Goal: Transaction & Acquisition: Purchase product/service

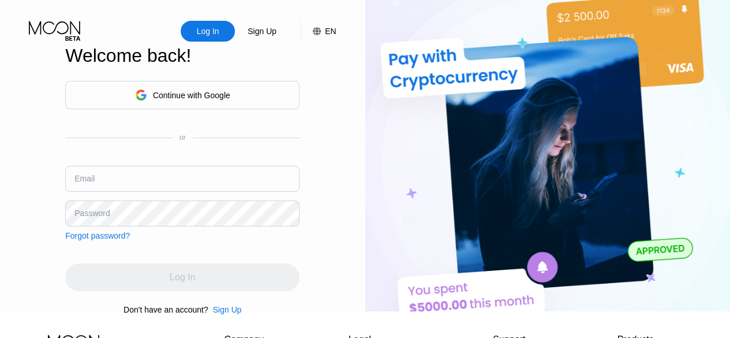
click at [200, 31] on div "Log In" at bounding box center [208, 31] width 25 height 12
click at [196, 185] on input "text" at bounding box center [182, 179] width 234 height 26
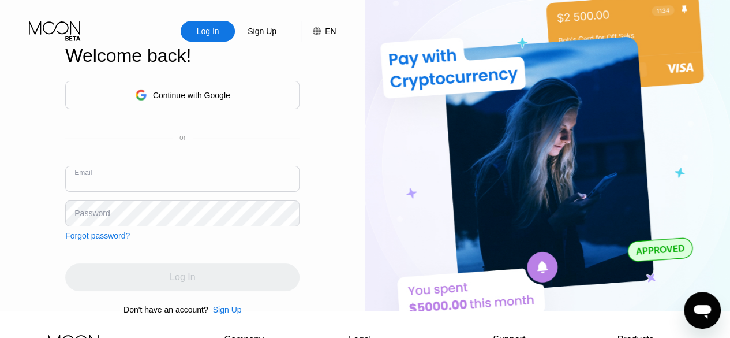
click at [196, 185] on input "text" at bounding box center [182, 179] width 234 height 26
paste input "[EMAIL_ADDRESS][DOMAIN_NAME]"
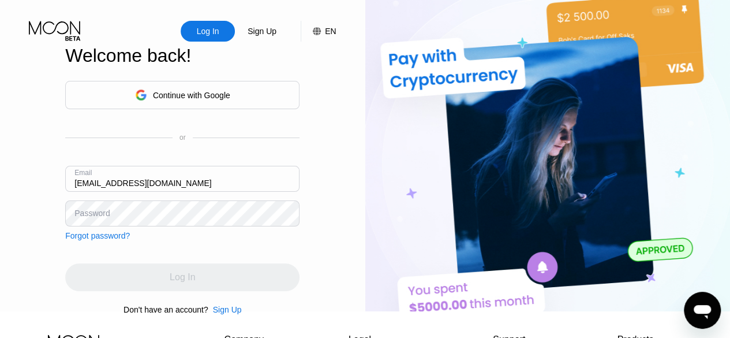
type input "[EMAIL_ADDRESS][DOMAIN_NAME]"
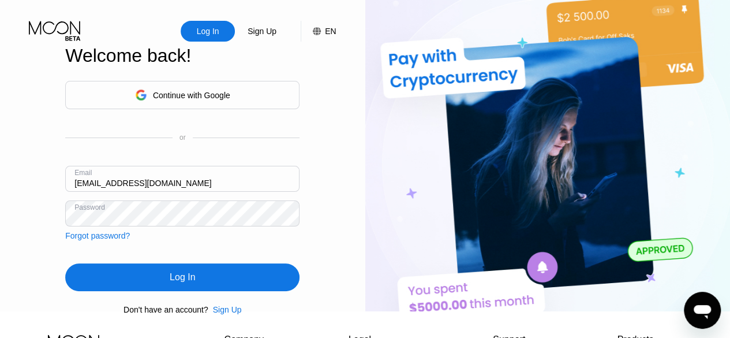
click at [204, 290] on div "Log In" at bounding box center [182, 277] width 234 height 28
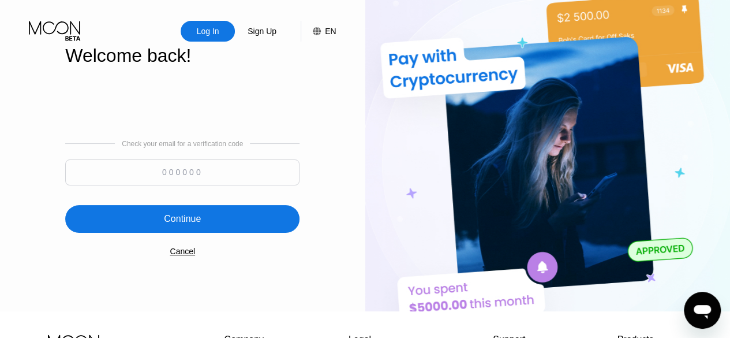
click at [183, 171] on input at bounding box center [182, 172] width 234 height 26
type input "514517"
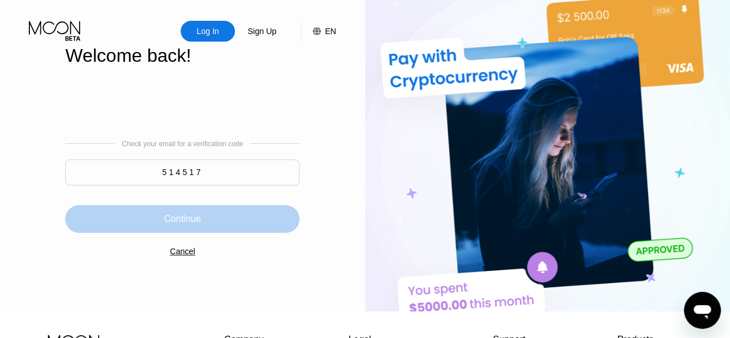
click at [196, 223] on div "Continue" at bounding box center [182, 219] width 37 height 12
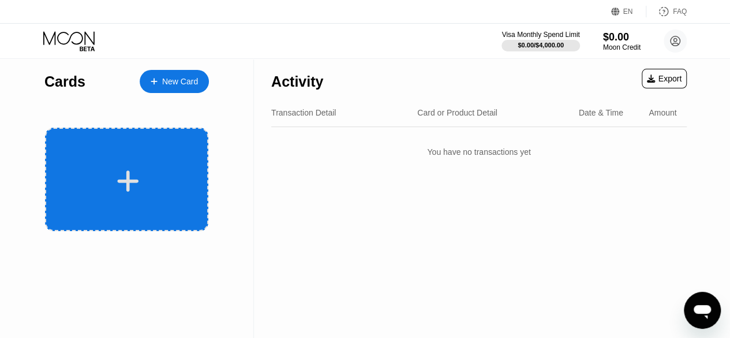
click at [129, 178] on icon at bounding box center [128, 180] width 21 height 21
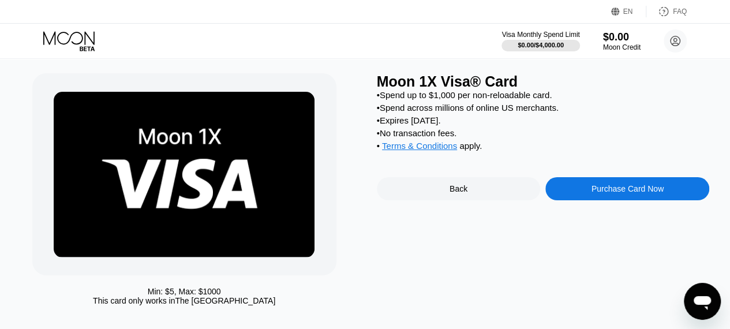
scroll to position [17, 0]
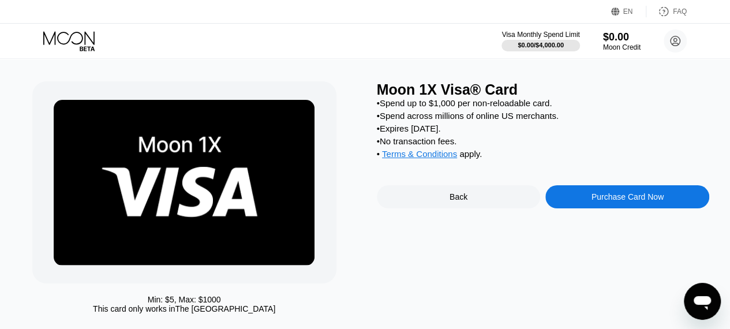
click at [631, 202] on div "Purchase Card Now" at bounding box center [628, 196] width 72 height 9
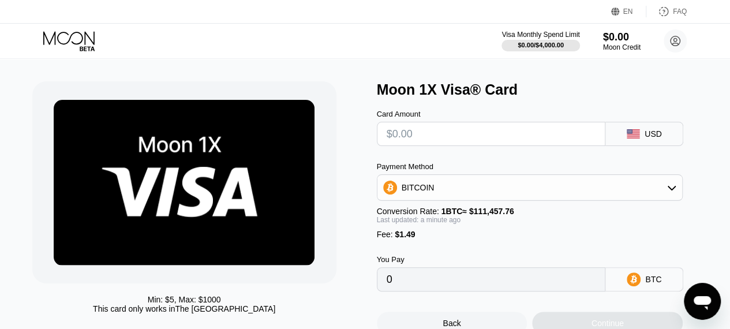
click at [450, 137] on input "text" at bounding box center [492, 133] width 210 height 23
type input "$50"
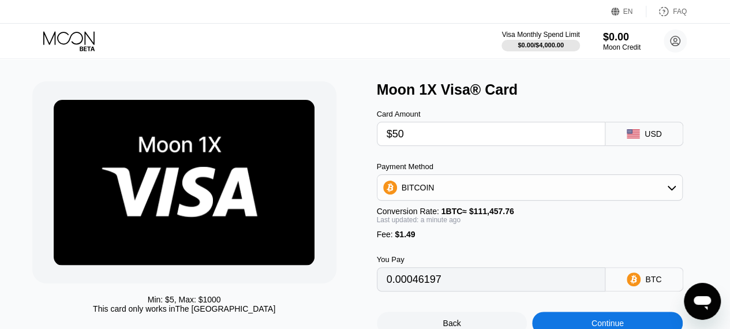
type input "0.00046197"
type input "$50"
click at [671, 185] on div "BITCOIN" at bounding box center [530, 187] width 305 height 23
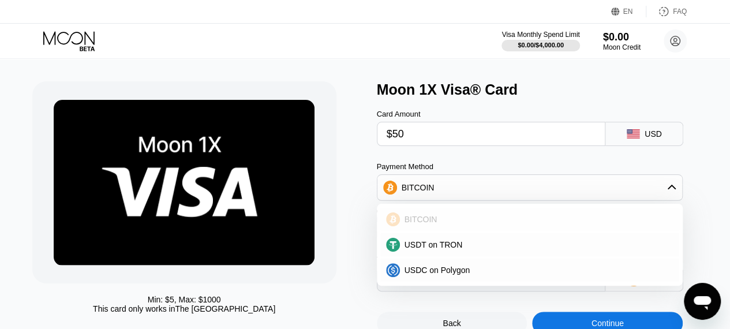
click at [475, 224] on div "BITCOIN" at bounding box center [537, 219] width 274 height 9
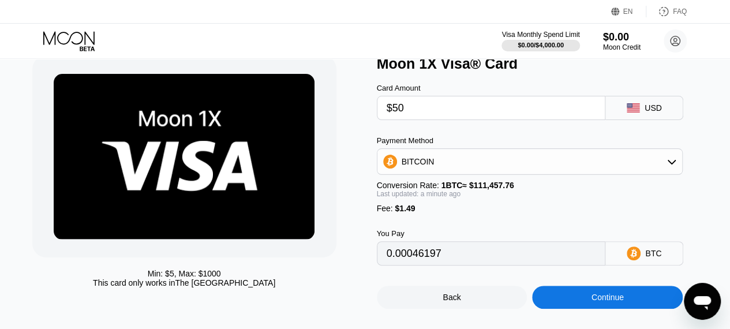
scroll to position [44, 0]
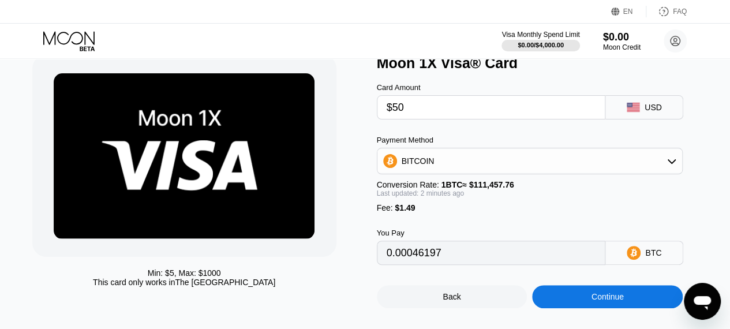
drag, startPoint x: 441, startPoint y: 263, endPoint x: 370, endPoint y: 259, distance: 71.7
click at [370, 259] on div "Min: $ 5 , Max: $ 1000 This card only works in The United States Moon 1X Visa® …" at bounding box center [365, 182] width 666 height 254
click at [567, 305] on div "Continue" at bounding box center [607, 296] width 151 height 23
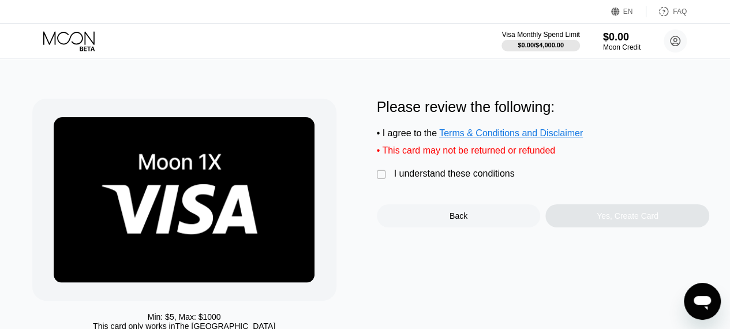
click at [380, 181] on div "" at bounding box center [383, 175] width 12 height 12
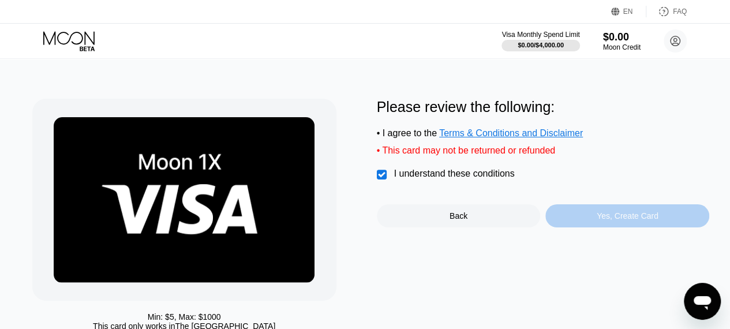
click at [633, 221] on div "Yes, Create Card" at bounding box center [628, 215] width 62 height 9
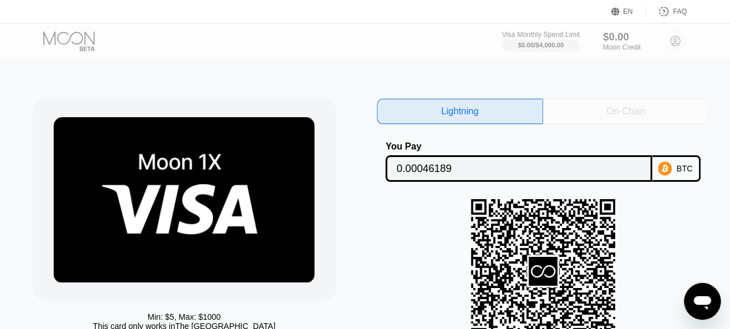
click at [610, 118] on div "On-Chain" at bounding box center [626, 111] width 166 height 25
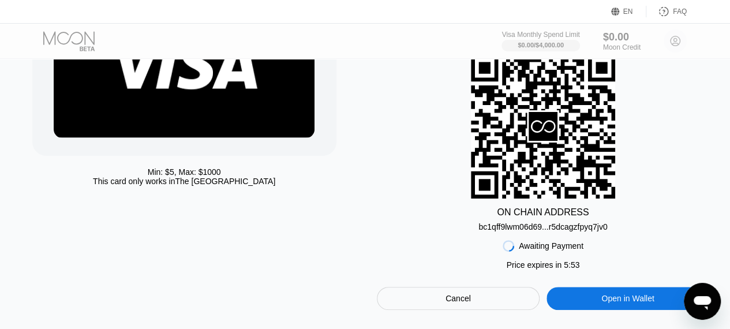
scroll to position [146, 0]
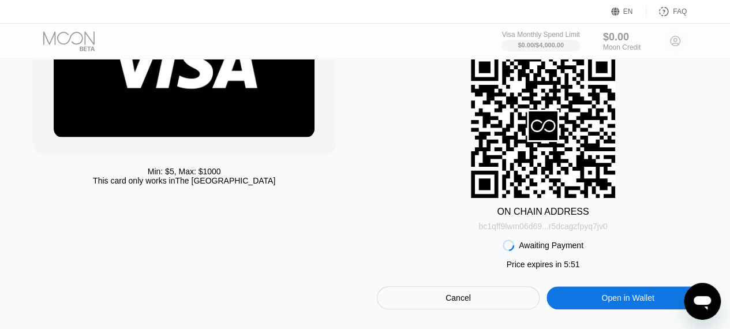
click at [592, 231] on div "bc1qff9lwm06d69...r5dcagzfpyq7jv0" at bounding box center [543, 226] width 129 height 9
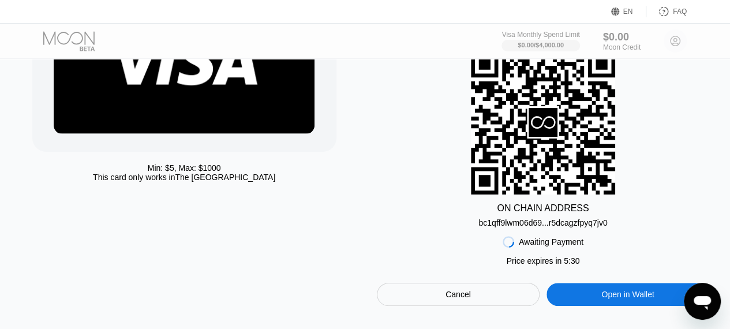
scroll to position [148, 0]
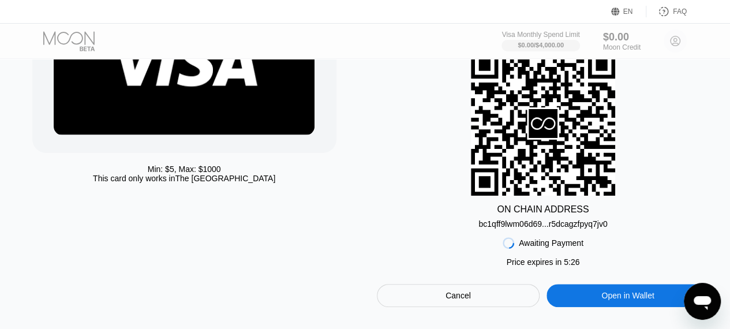
click at [503, 300] on div "Cancel" at bounding box center [458, 295] width 163 height 23
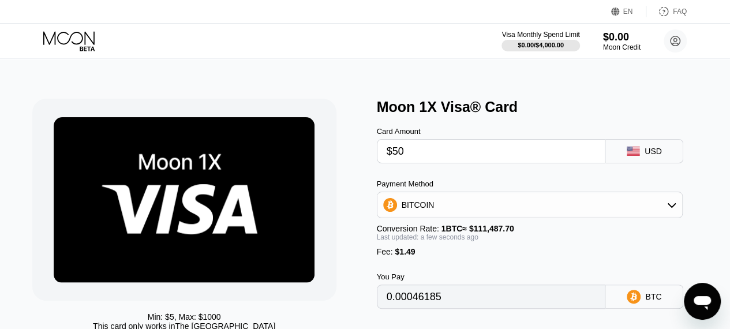
scroll to position [13, 0]
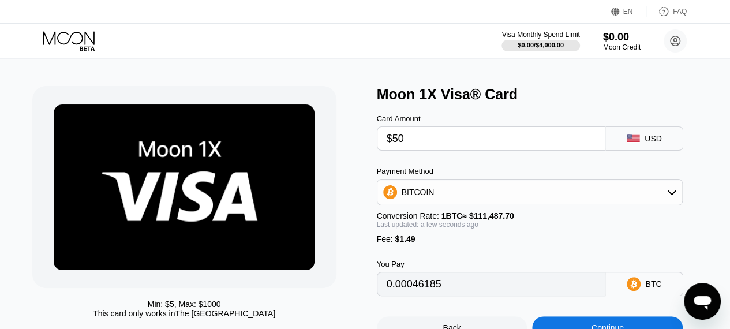
drag, startPoint x: 443, startPoint y: 296, endPoint x: 383, endPoint y: 303, distance: 60.5
click at [383, 296] on div "0.00046185" at bounding box center [491, 284] width 229 height 24
type input "0.00046272"
